Goal: Use online tool/utility: Utilize a website feature to perform a specific function

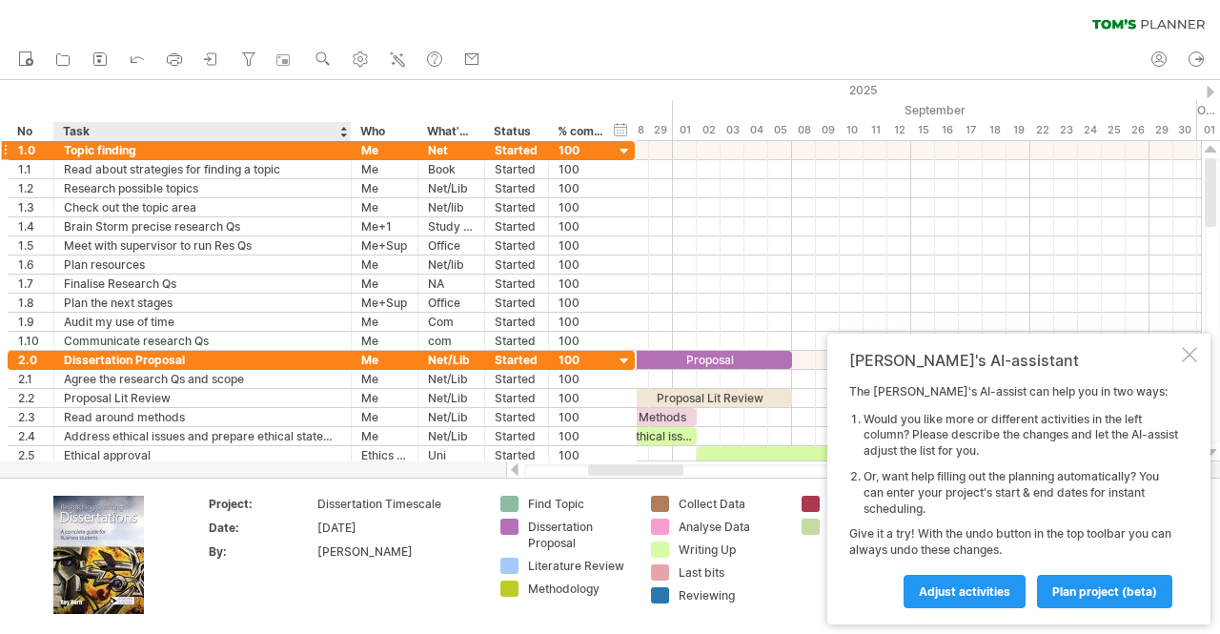
drag, startPoint x: 214, startPoint y: 132, endPoint x: 349, endPoint y: 150, distance: 135.6
click at [349, 150] on div "Trying to reach plan.tomsplanner.com Connected again... 0% clear filter new *" at bounding box center [610, 317] width 1220 height 634
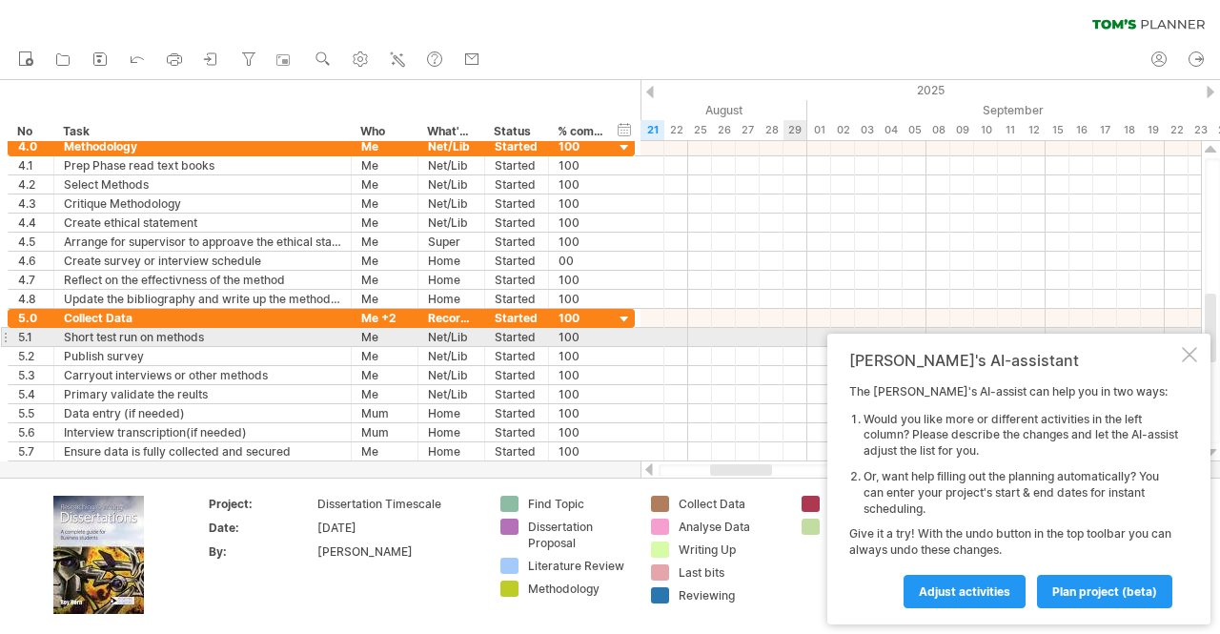
click at [1193, 343] on div "Tom's AI-assistant The Tom's AI-assist can help you in two ways: Would you like…" at bounding box center [1018, 479] width 383 height 291
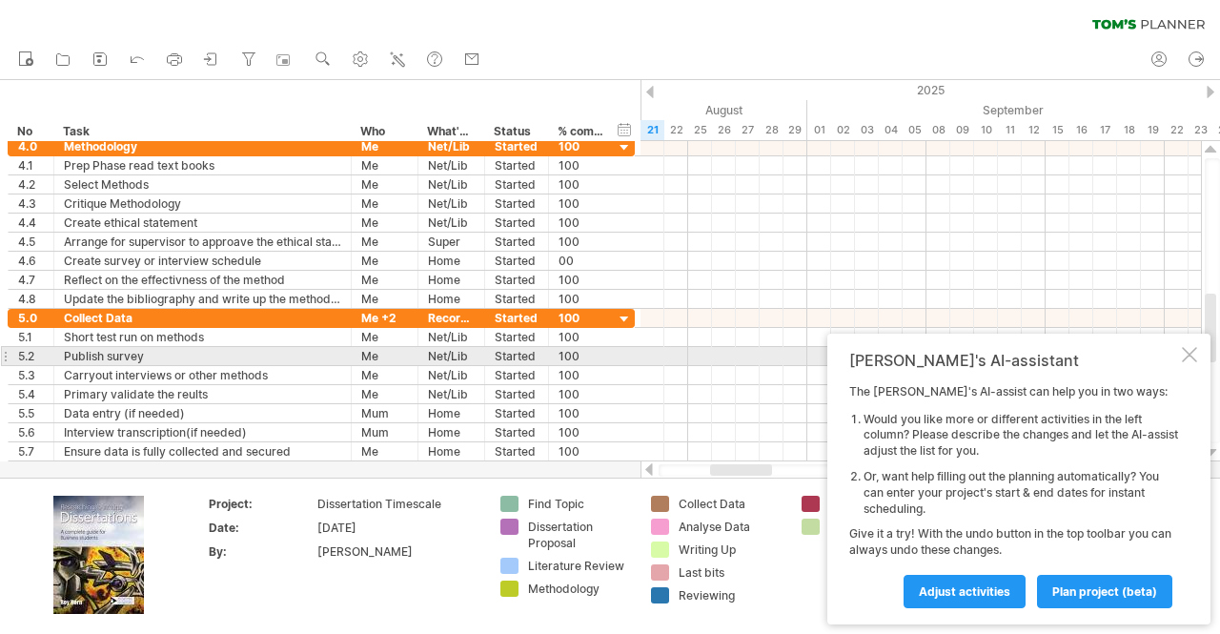
click at [1187, 355] on div at bounding box center [1189, 354] width 15 height 15
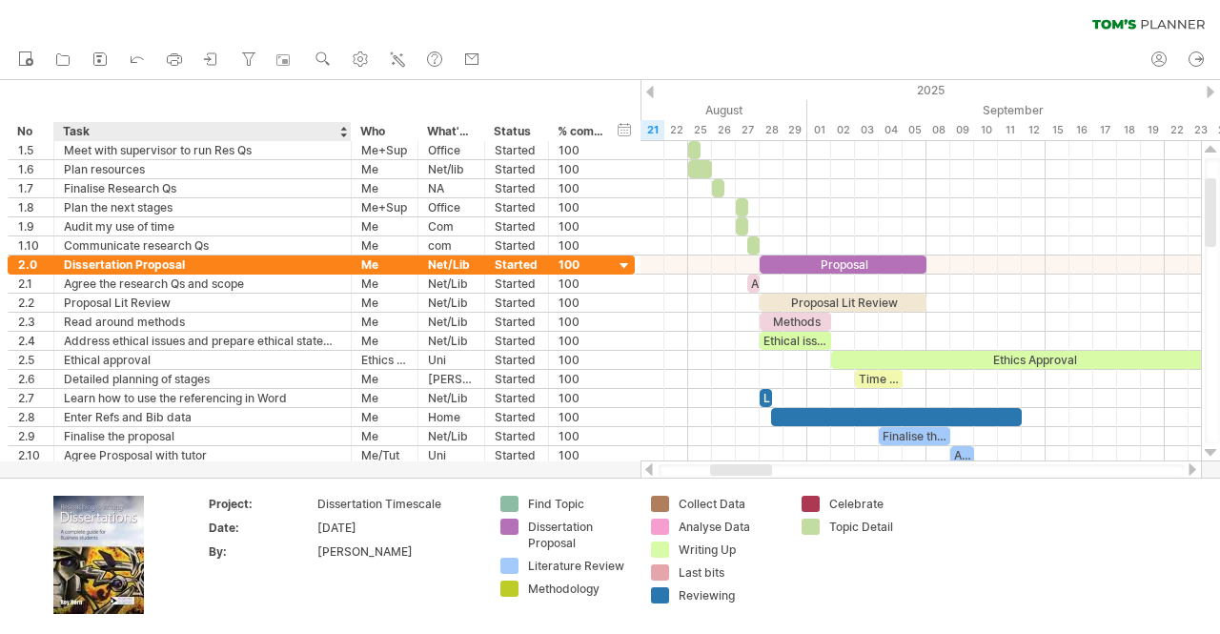
click at [206, 469] on div at bounding box center [610, 278] width 1220 height 397
